Goal: Task Accomplishment & Management: Use online tool/utility

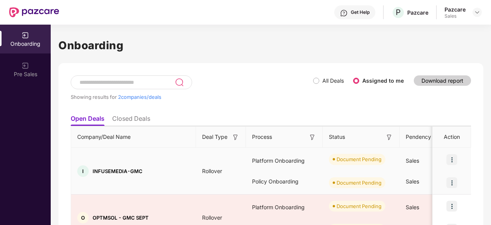
scroll to position [44, 0]
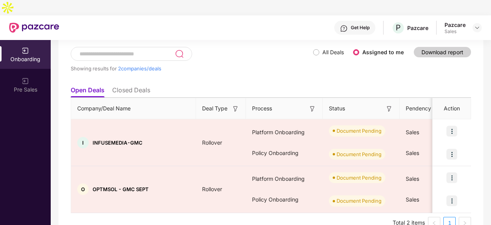
click at [136, 86] on li "Closed Deals" at bounding box center [131, 91] width 38 height 11
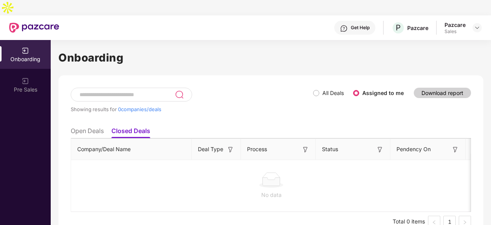
scroll to position [0, 0]
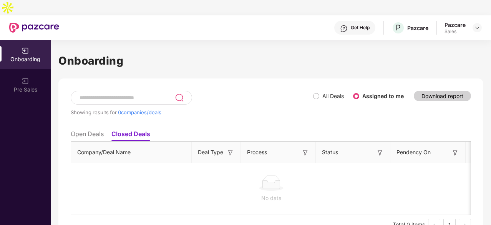
click at [96, 130] on li "Open Deals" at bounding box center [87, 135] width 33 height 11
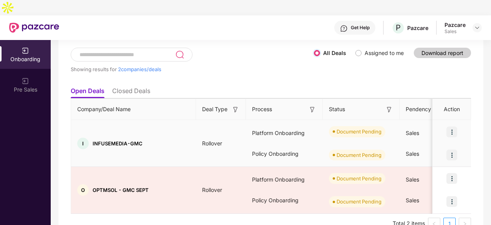
scroll to position [44, 0]
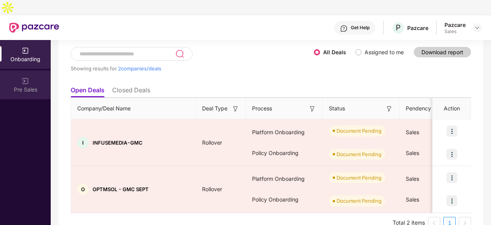
click at [26, 77] on img at bounding box center [26, 81] width 8 height 8
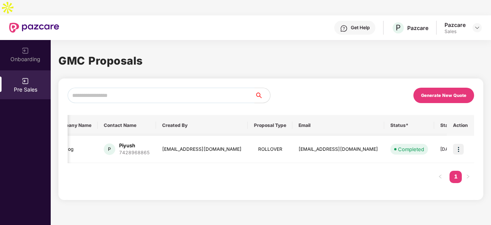
scroll to position [0, 1]
click at [462, 144] on img at bounding box center [458, 149] width 11 height 11
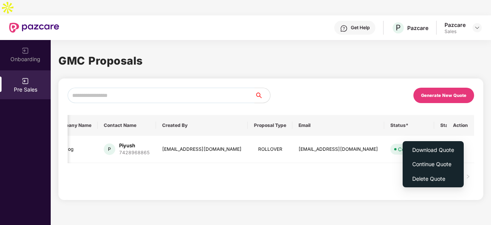
click at [317, 88] on div "Generate New Quote" at bounding box center [372, 95] width 203 height 15
